Goal: Task Accomplishment & Management: Manage account settings

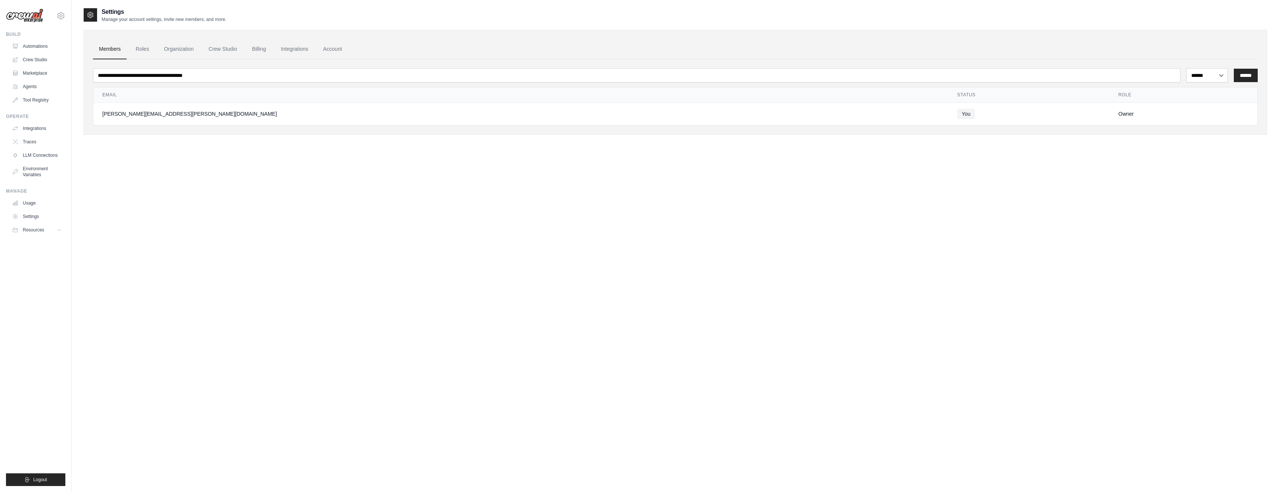
select select "******"
click at [41, 48] on link "Automations" at bounding box center [38, 46] width 56 height 12
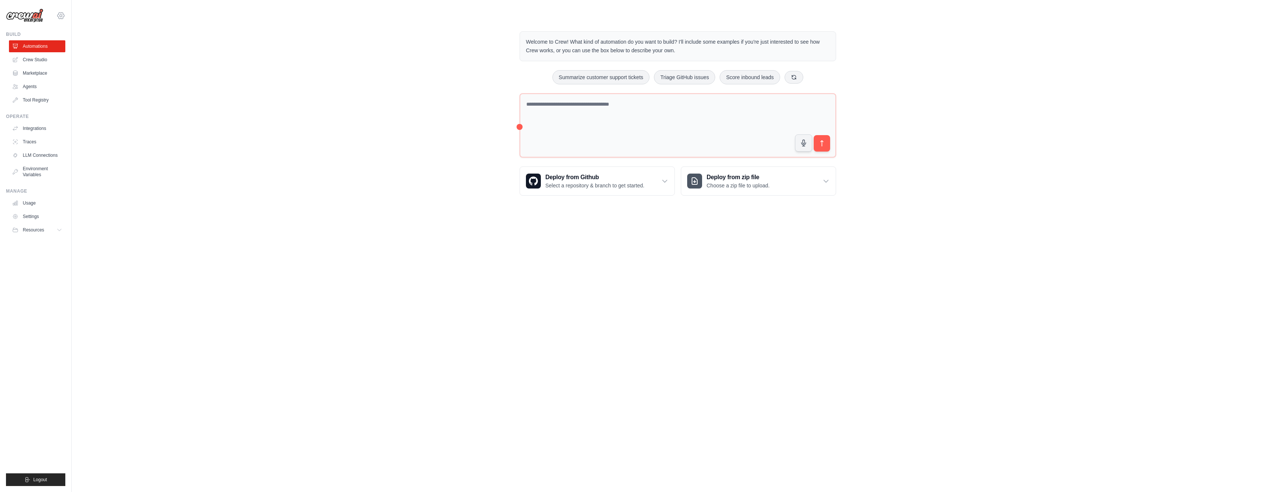
click at [62, 14] on icon at bounding box center [60, 15] width 9 height 9
click at [52, 52] on link "Settings" at bounding box center [61, 50] width 66 height 13
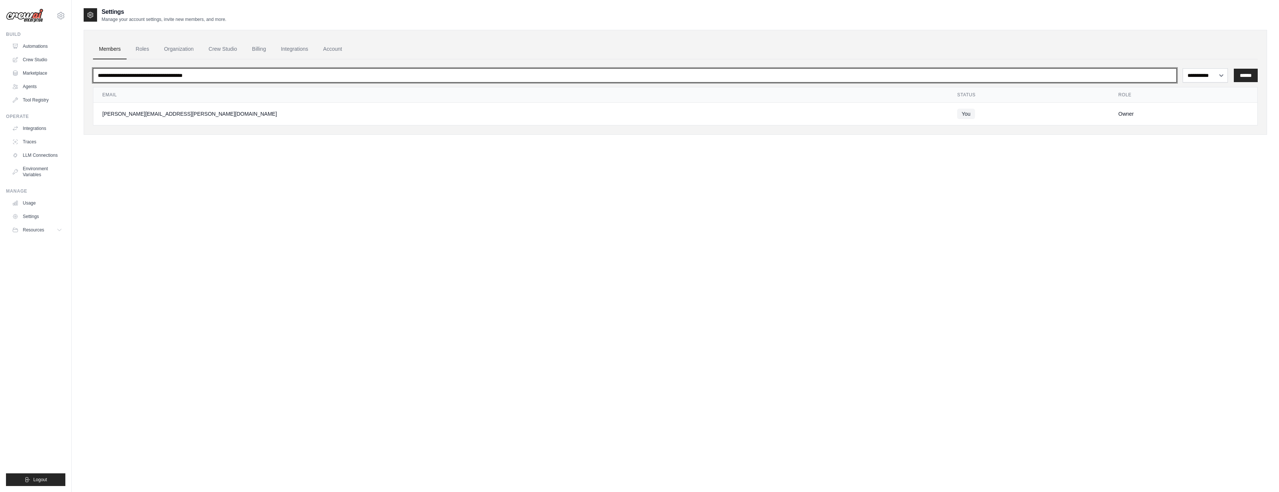
click at [156, 78] on input "email" at bounding box center [634, 75] width 1083 height 14
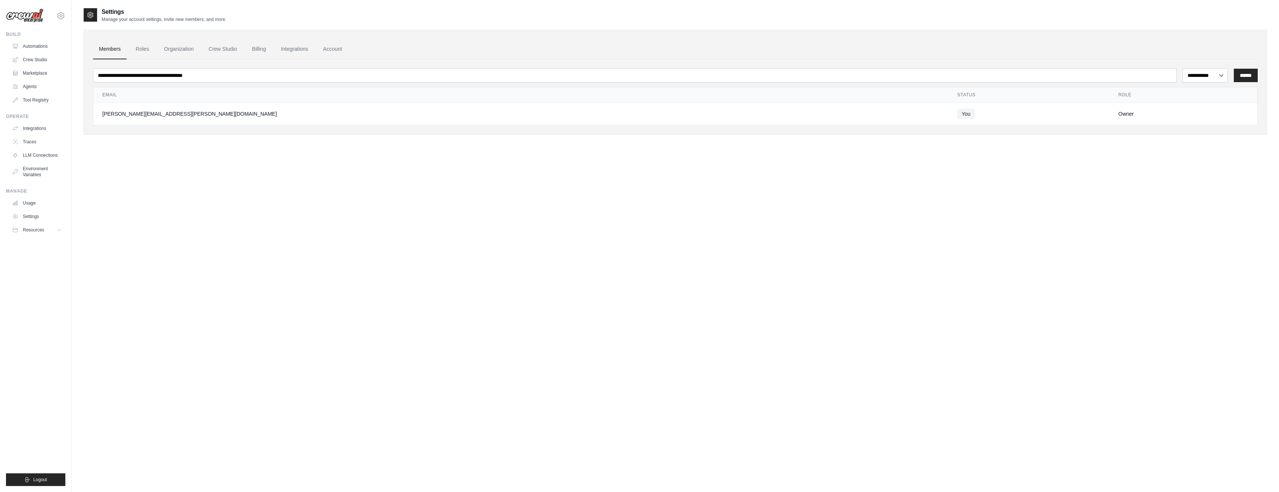
click at [165, 179] on div "**********" at bounding box center [675, 253] width 1183 height 492
click at [138, 52] on link "Roles" at bounding box center [142, 49] width 25 height 20
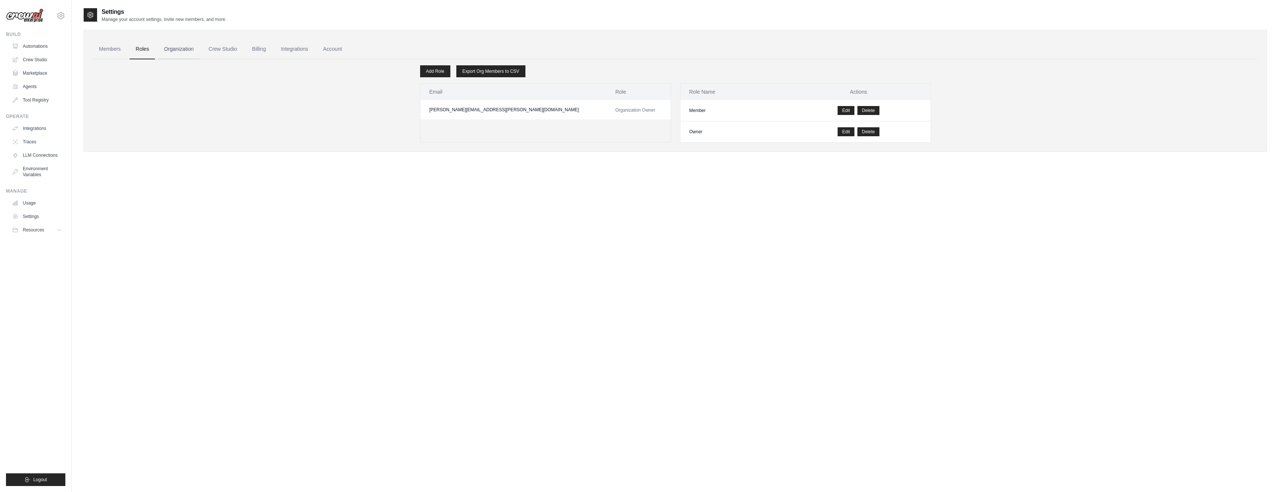
click at [161, 49] on link "Organization" at bounding box center [178, 49] width 41 height 20
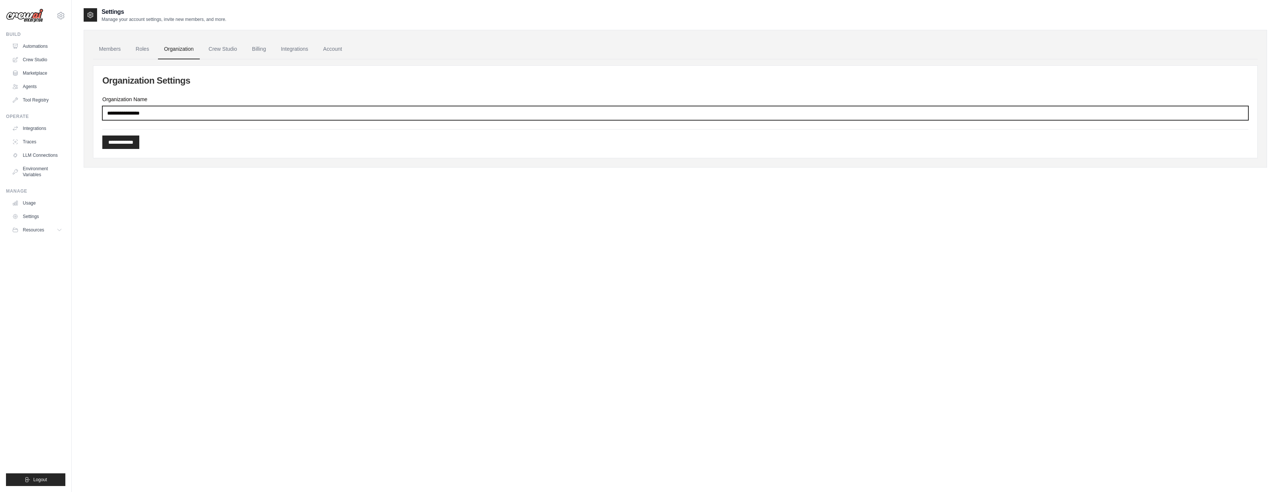
click at [155, 109] on input "Organization Name" at bounding box center [675, 113] width 1146 height 14
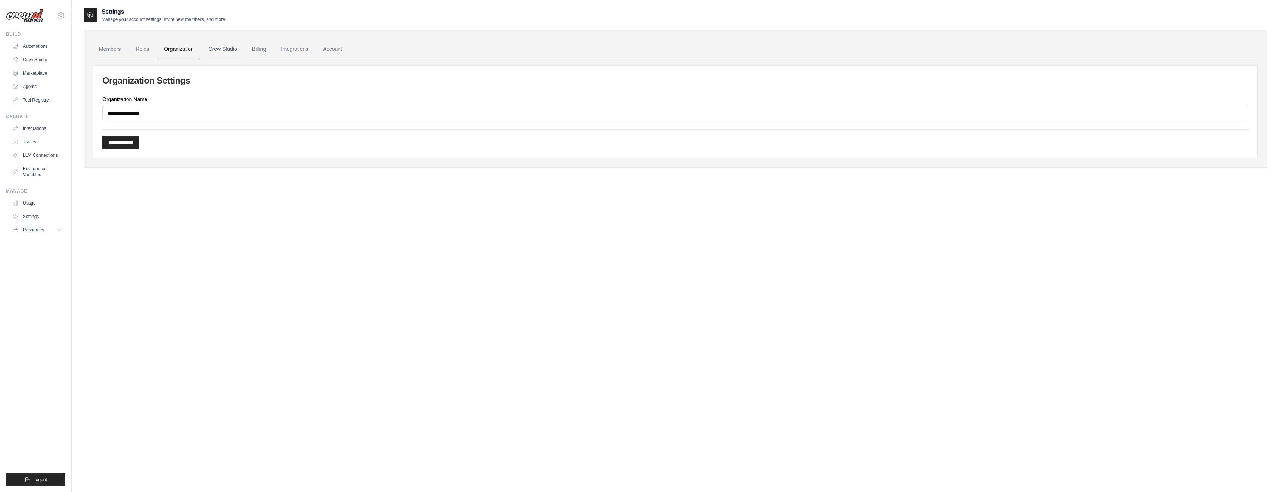
click at [223, 53] on link "Crew Studio" at bounding box center [223, 49] width 40 height 20
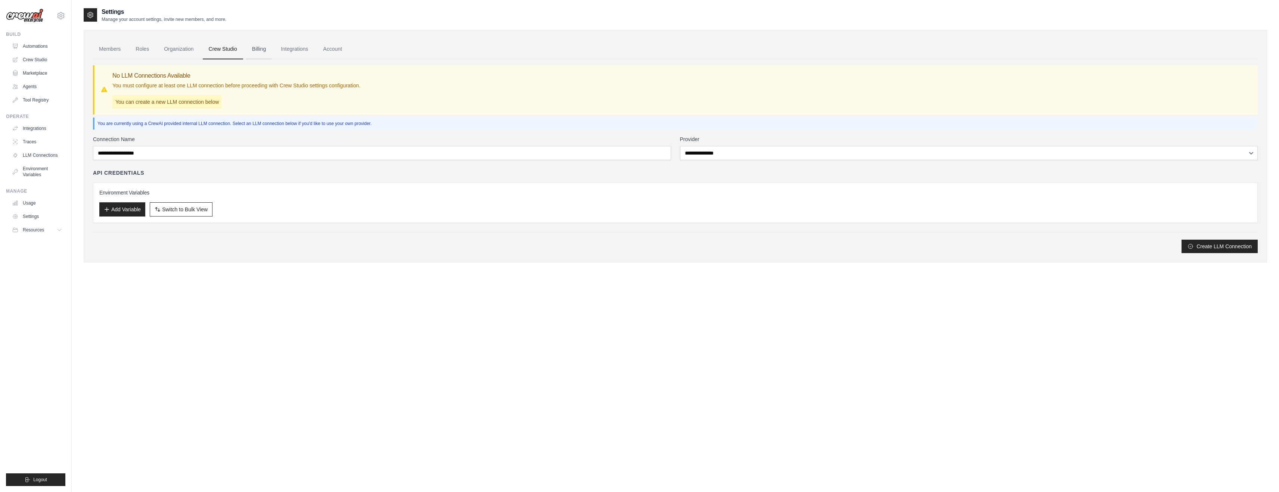
click at [262, 49] on link "Billing" at bounding box center [259, 49] width 26 height 20
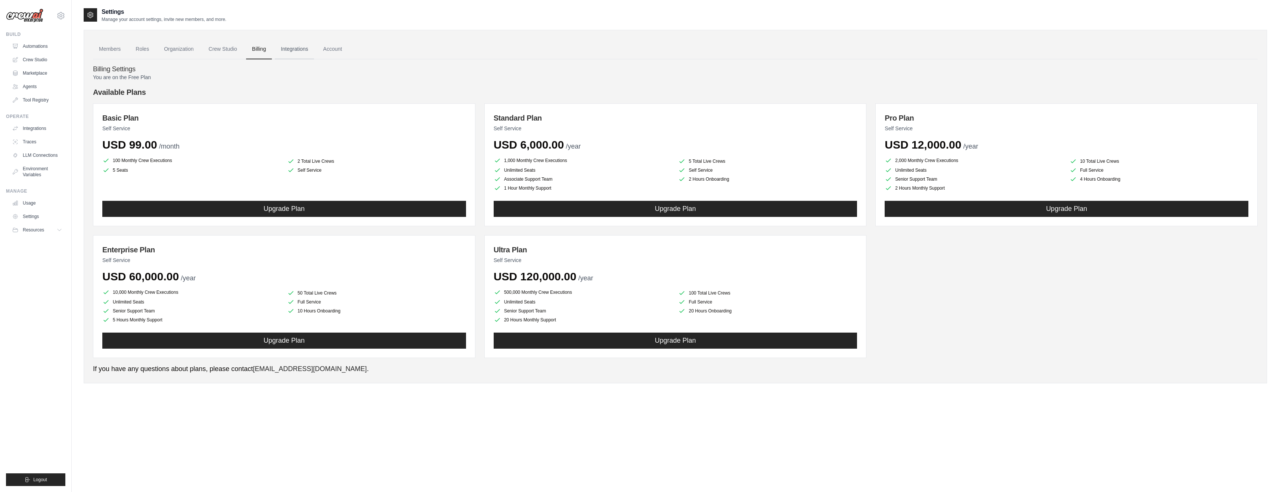
click at [294, 50] on link "Integrations" at bounding box center [294, 49] width 39 height 20
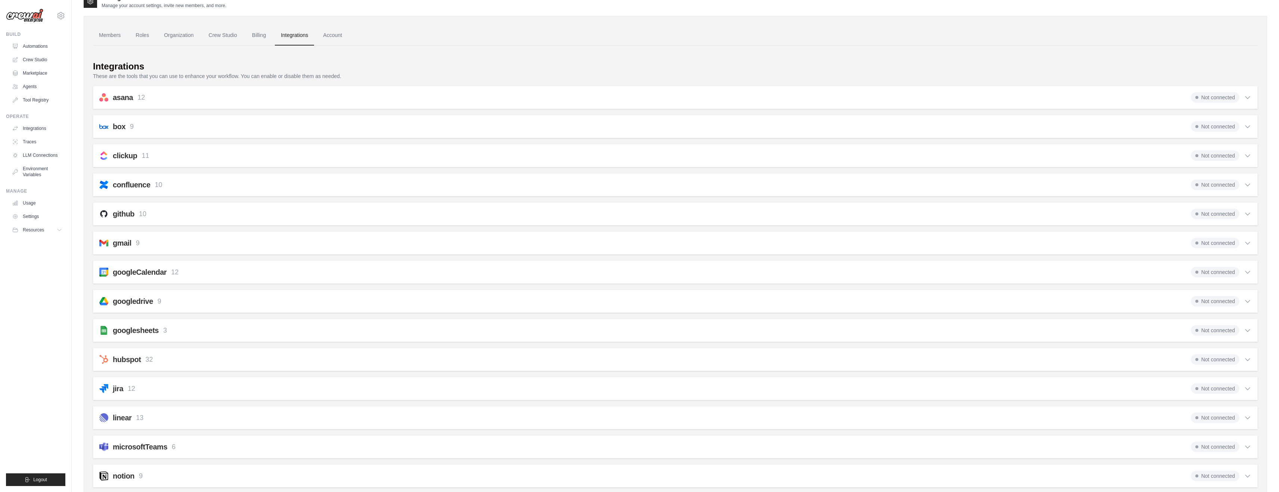
scroll to position [25, 0]
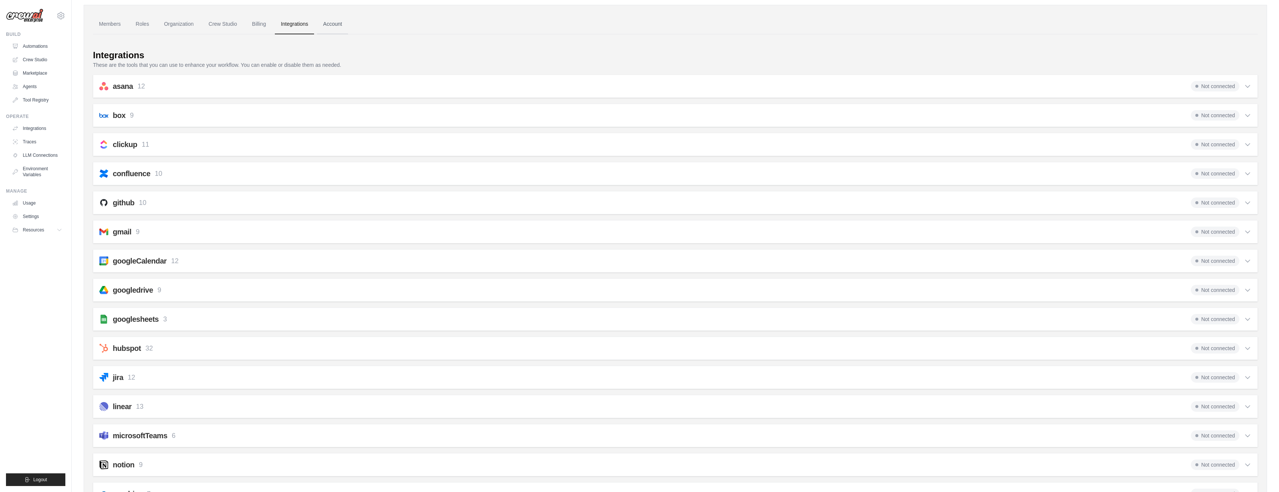
click at [334, 23] on link "Account" at bounding box center [332, 24] width 31 height 20
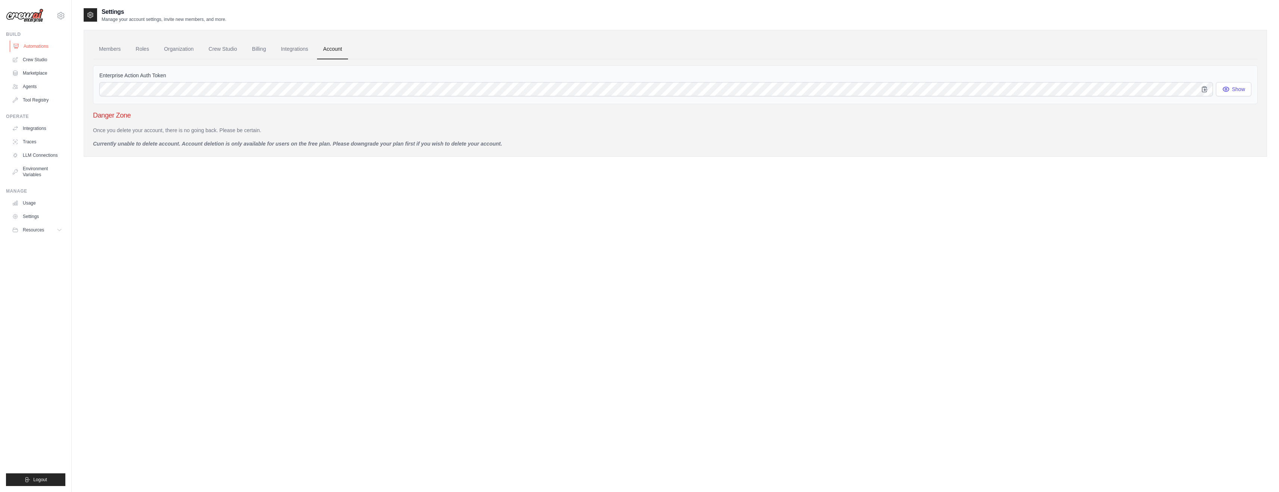
click at [28, 47] on link "Automations" at bounding box center [38, 46] width 56 height 12
